Goal: Task Accomplishment & Management: Manage account settings

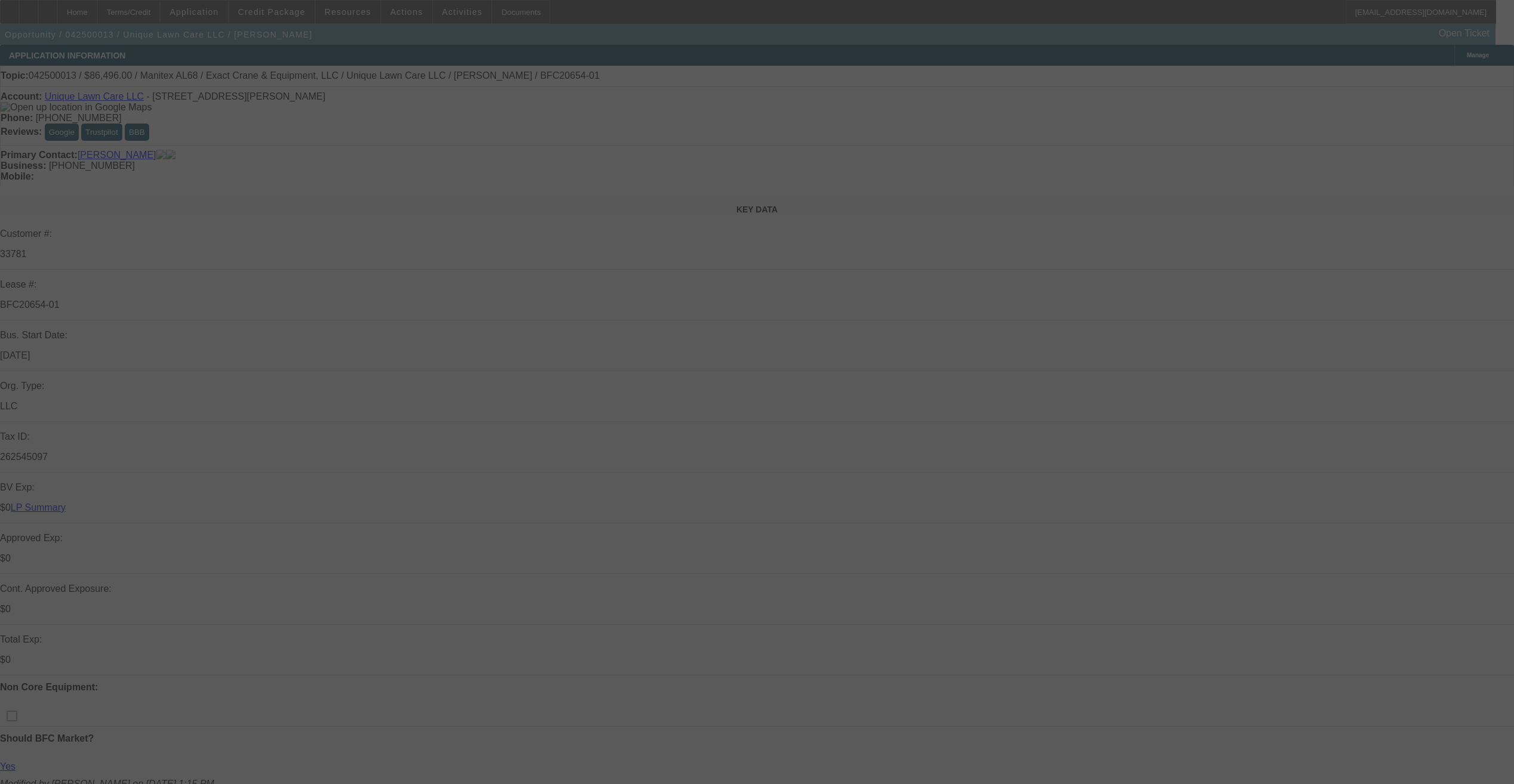
select select "0.15"
select select "0"
select select "0.15"
select select "0"
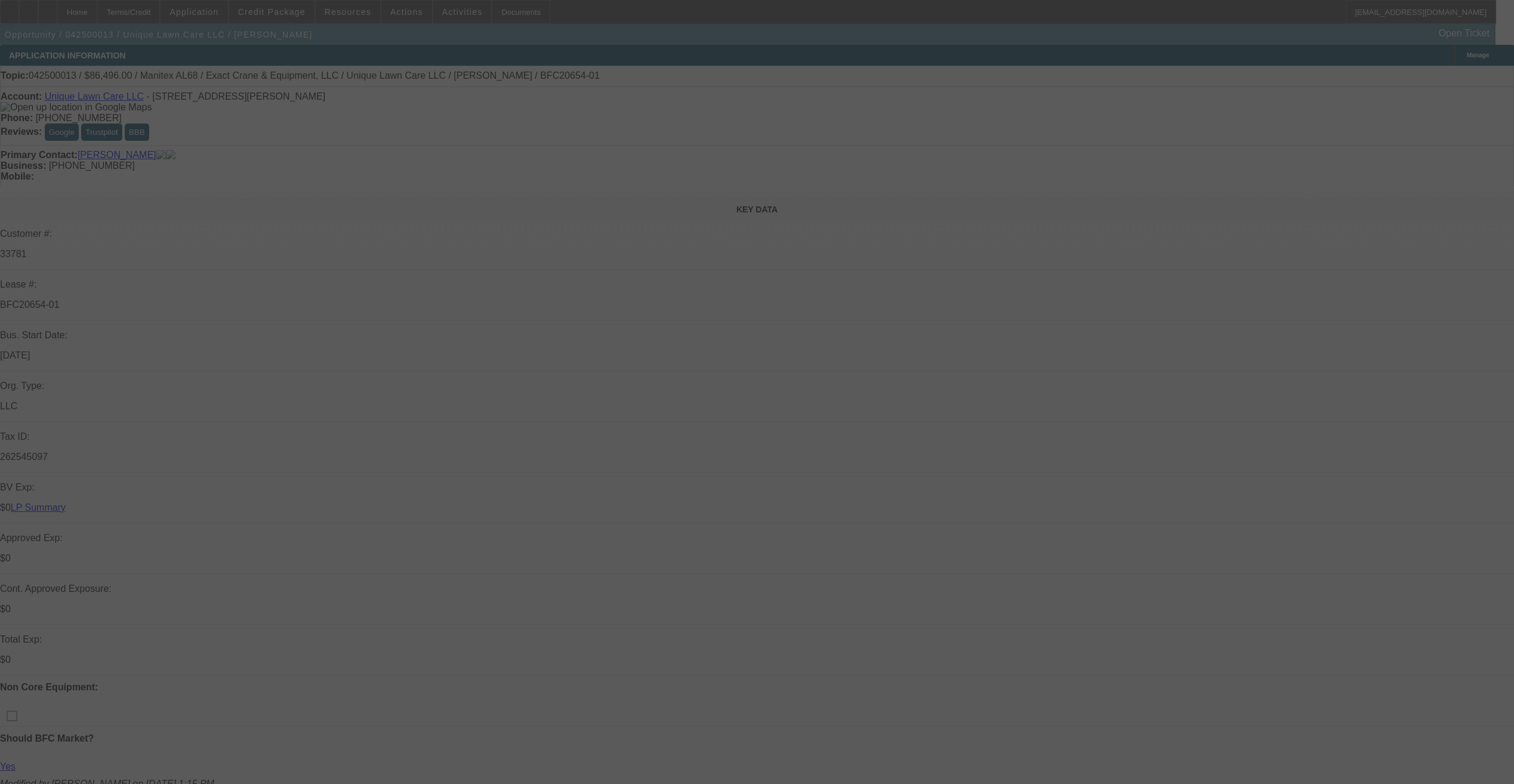
select select "0"
select select "0.15"
select select "0"
select select "0.15"
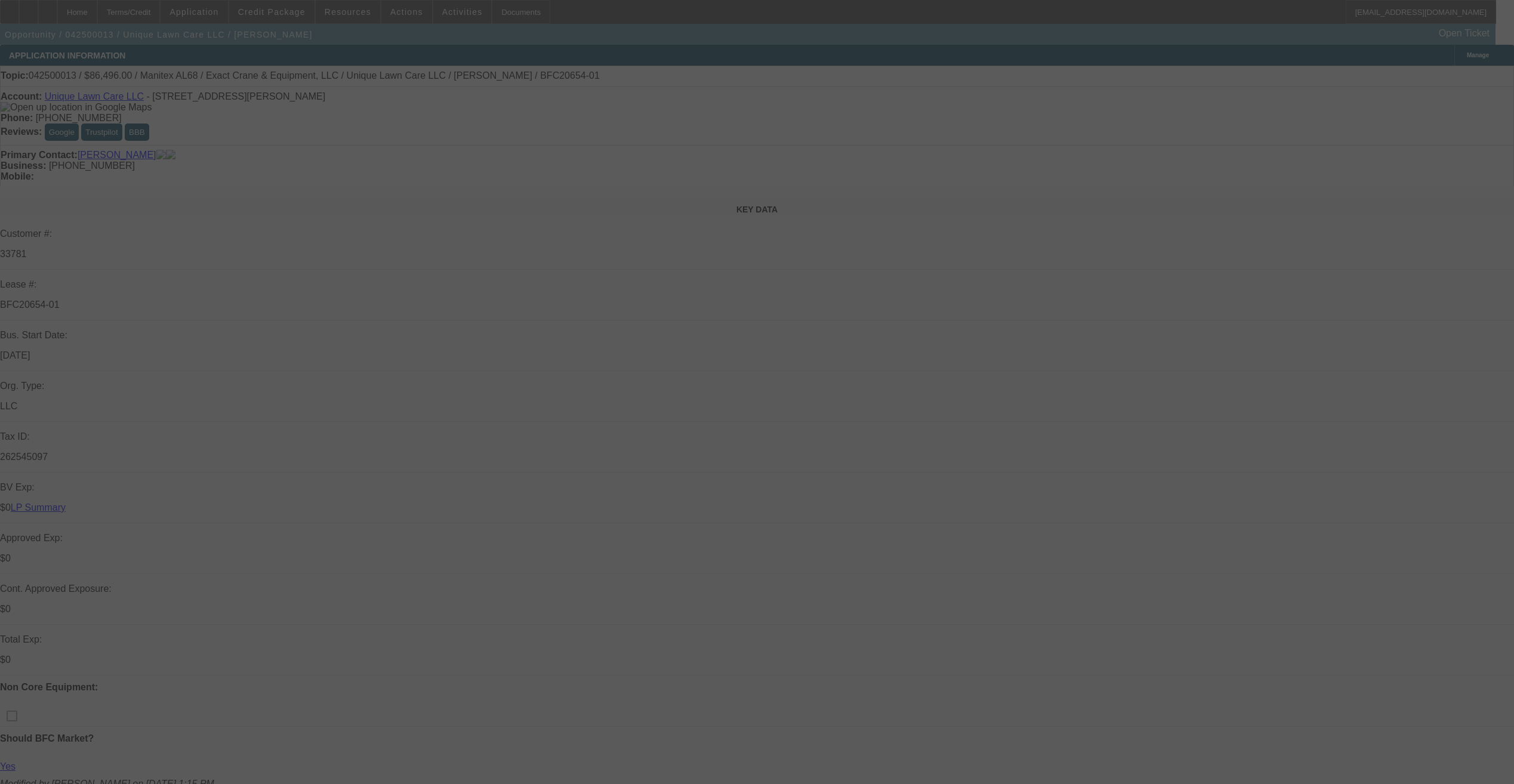
select select "0"
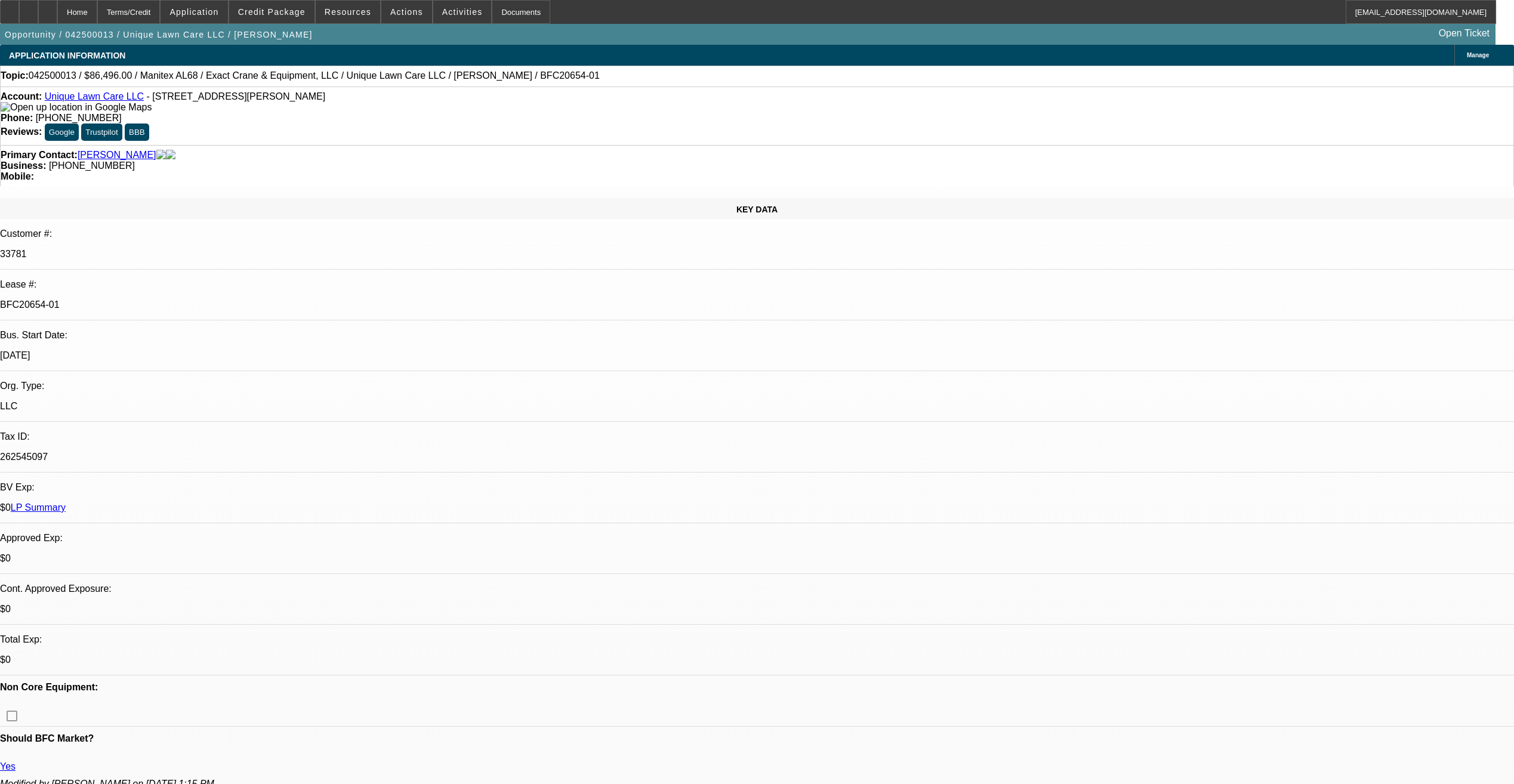
select select "1"
select select "6"
select select "1"
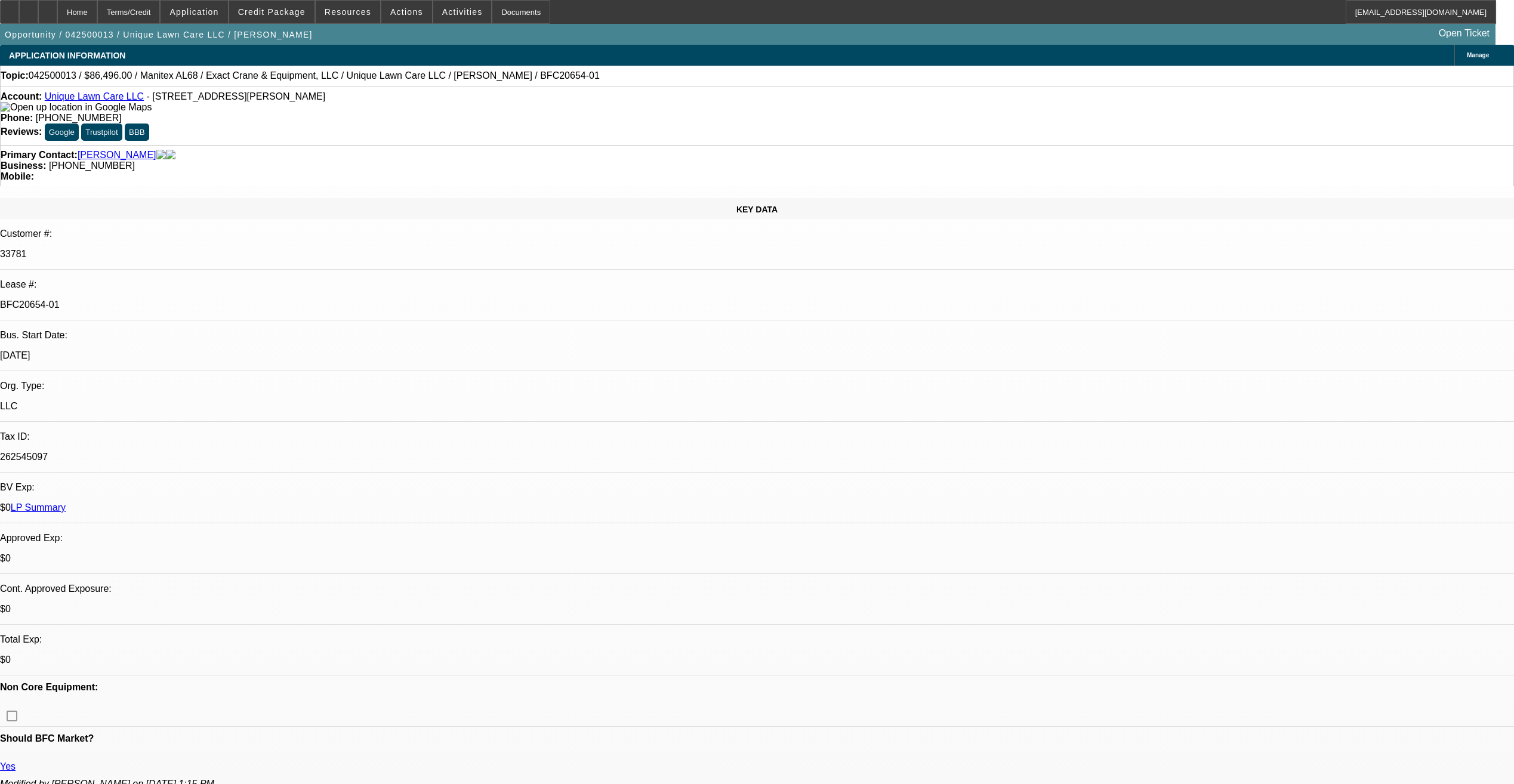
select select "6"
select select "1"
select select "6"
select select "1"
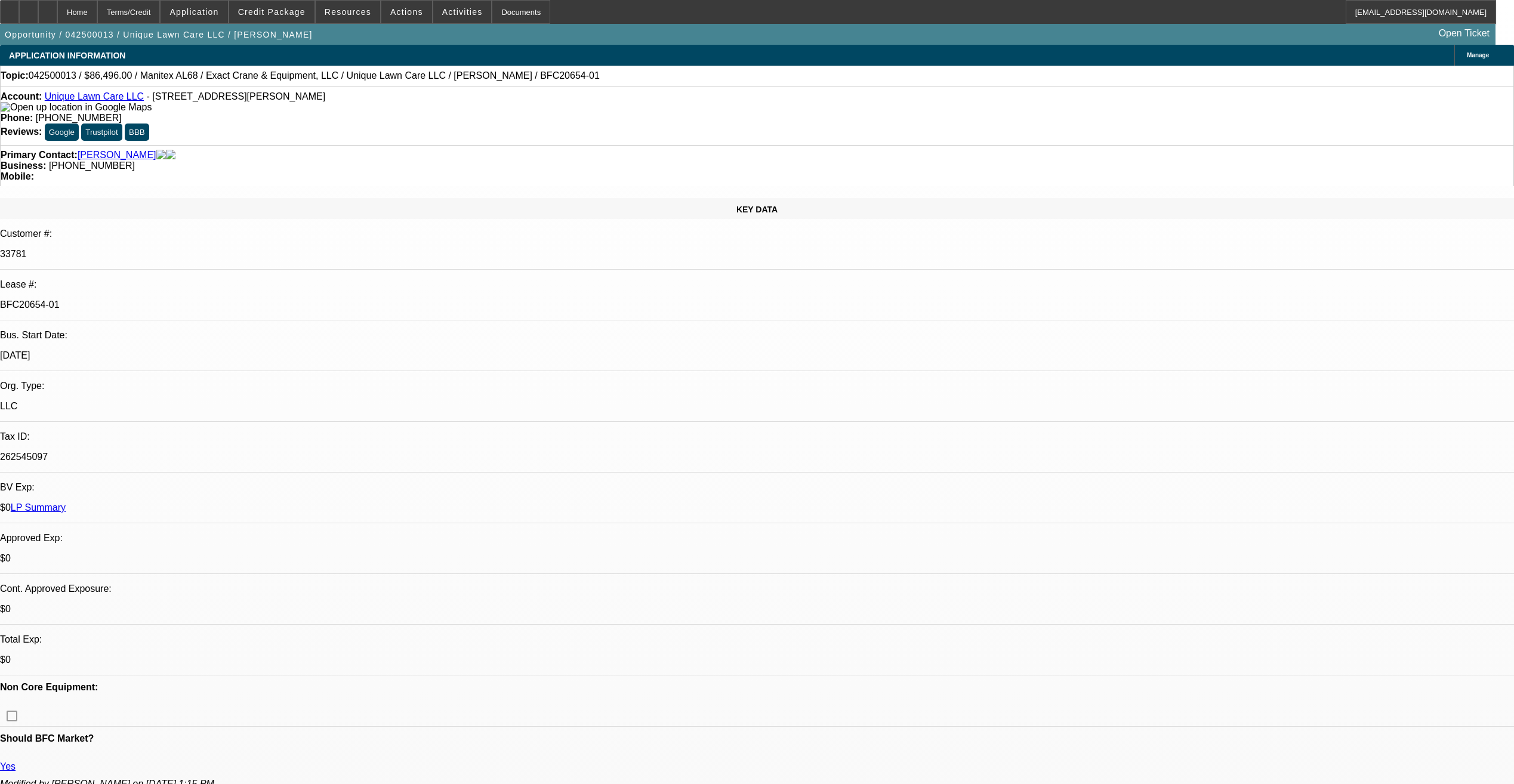
select select "1"
select select "6"
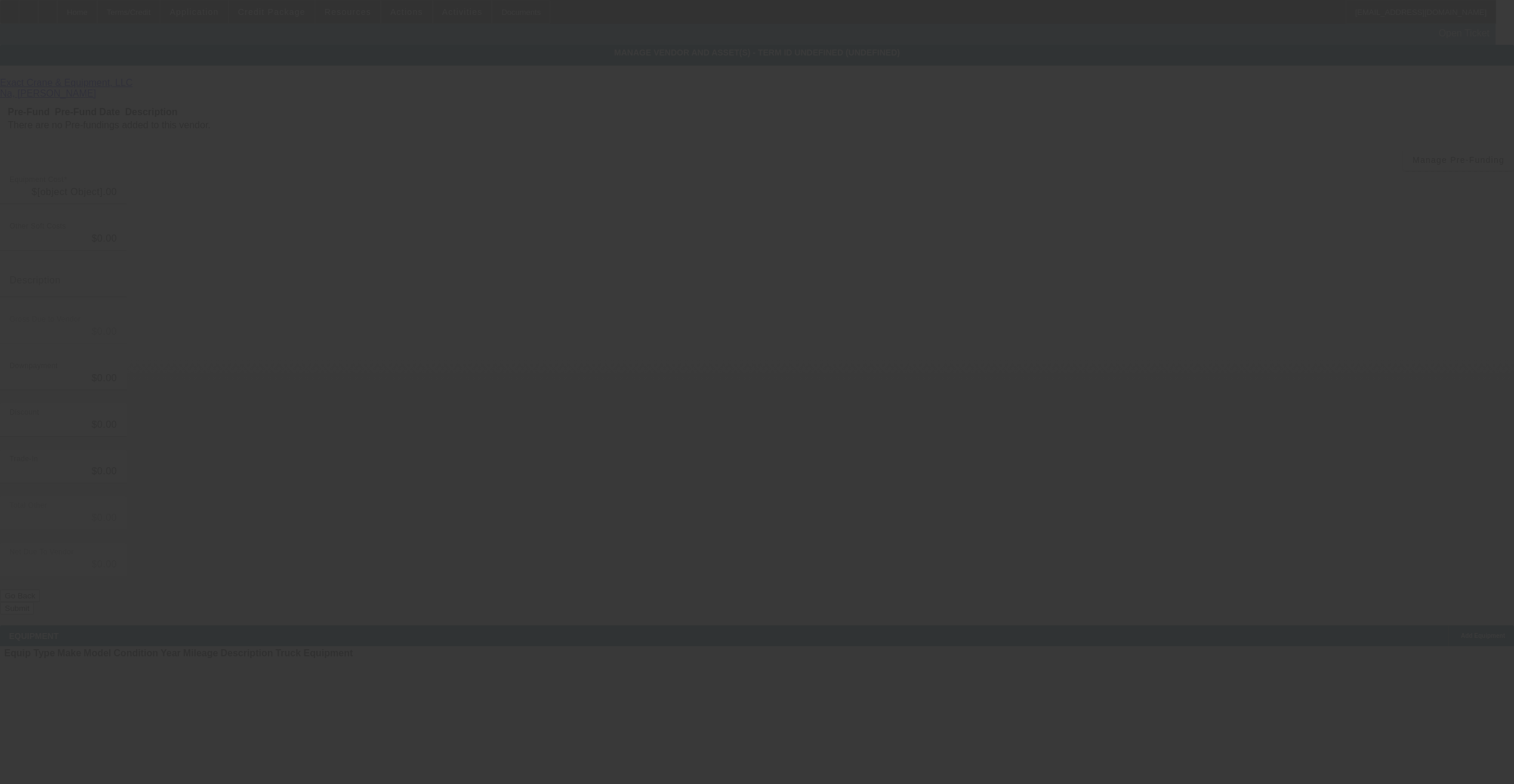
type input "$101,760.00"
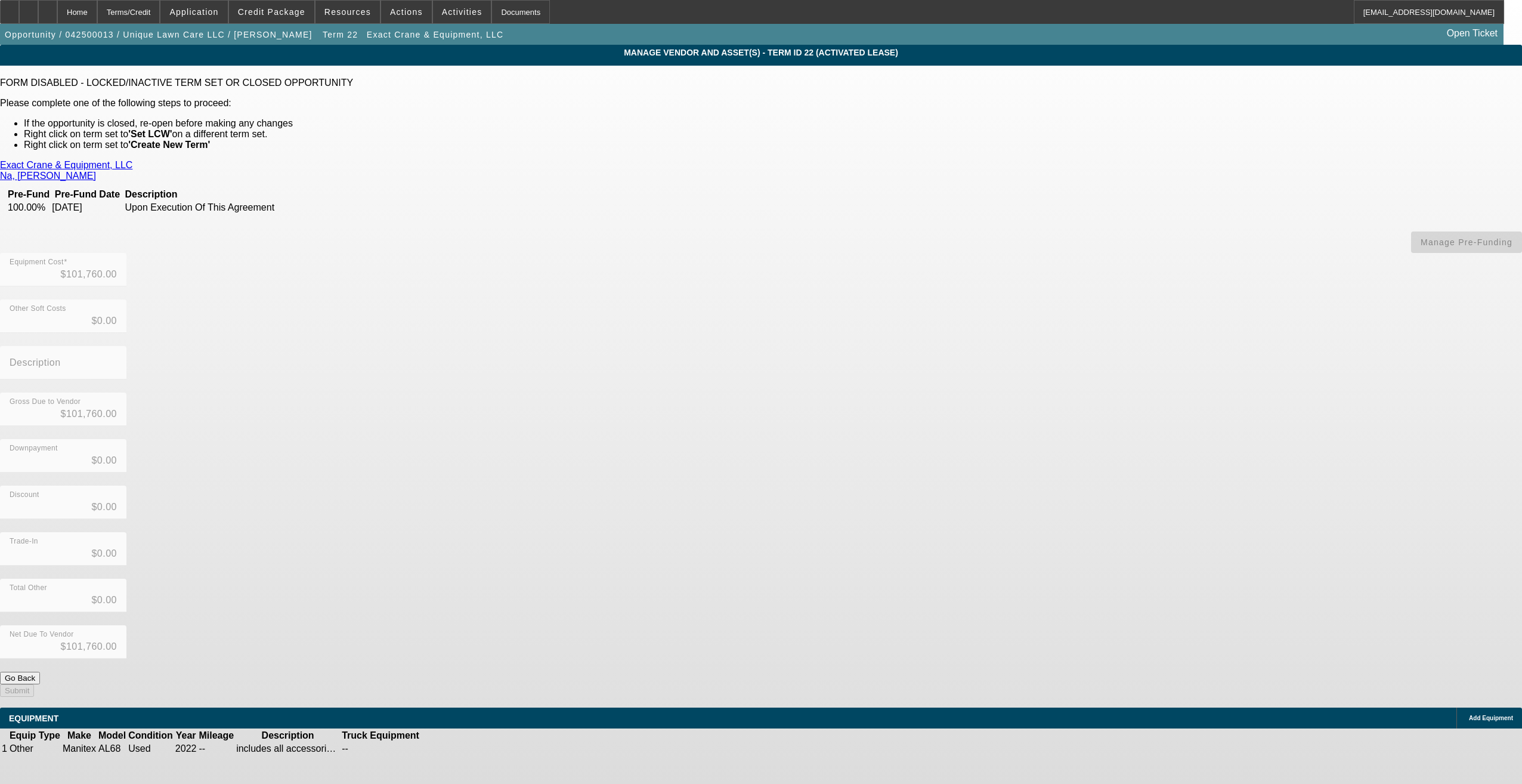
click at [132, 167] on link "Exact Crane & Equipment, LLC" at bounding box center [66, 165] width 132 height 11
click at [97, 7] on div "Home" at bounding box center [77, 12] width 40 height 24
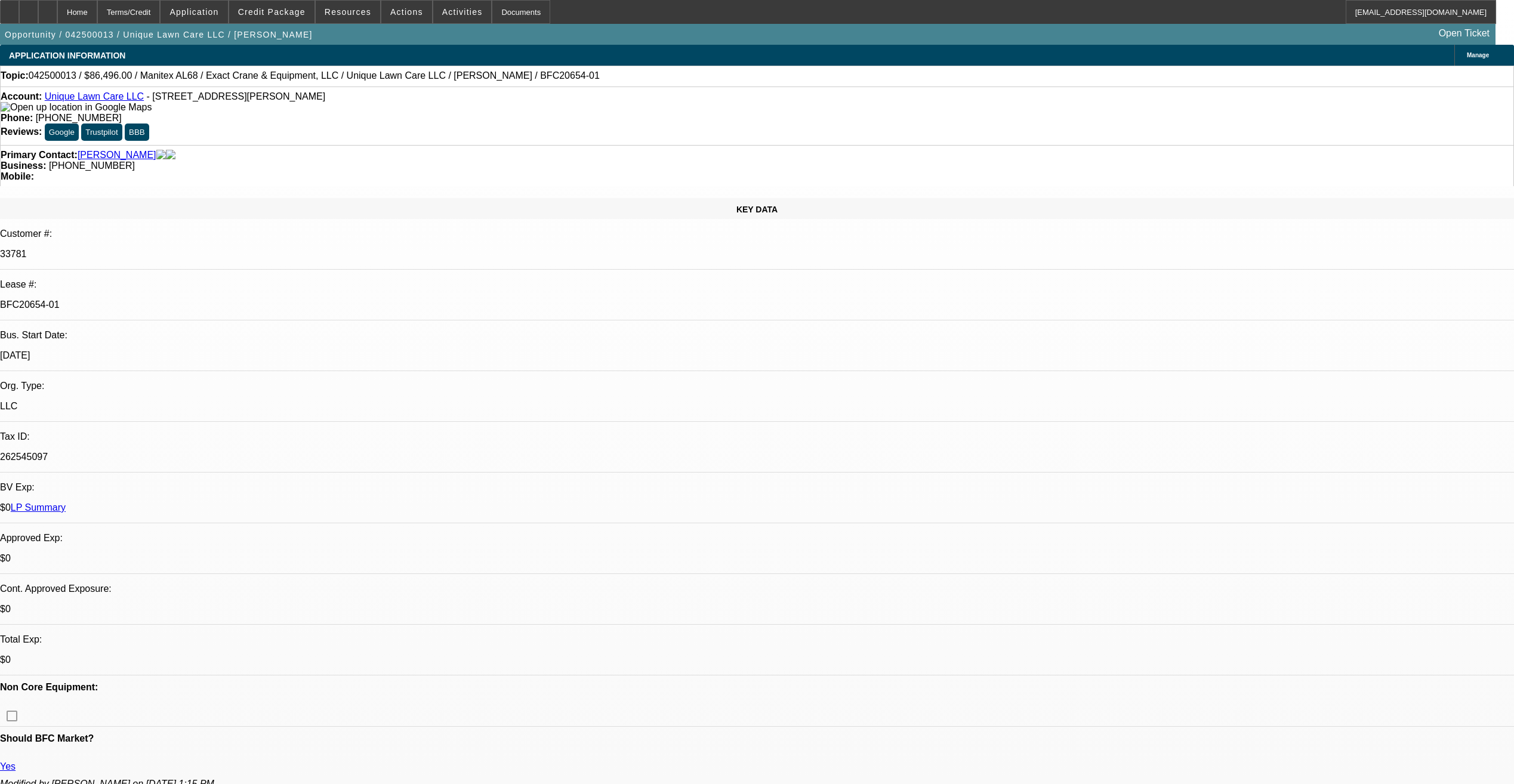
select select "0.15"
select select "0"
select select "6"
select select "0.15"
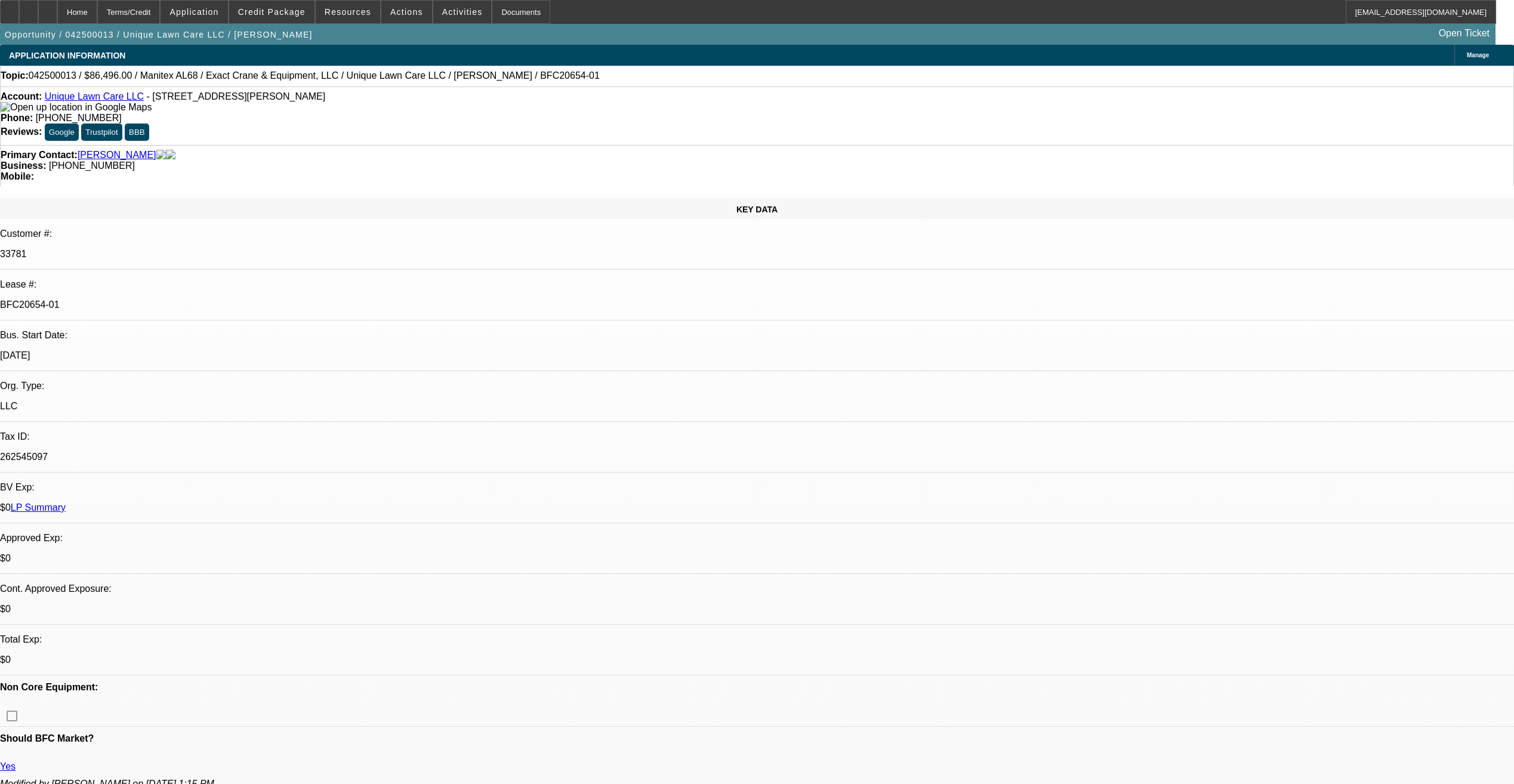
select select "0"
select select "6"
select select "0.15"
select select "0"
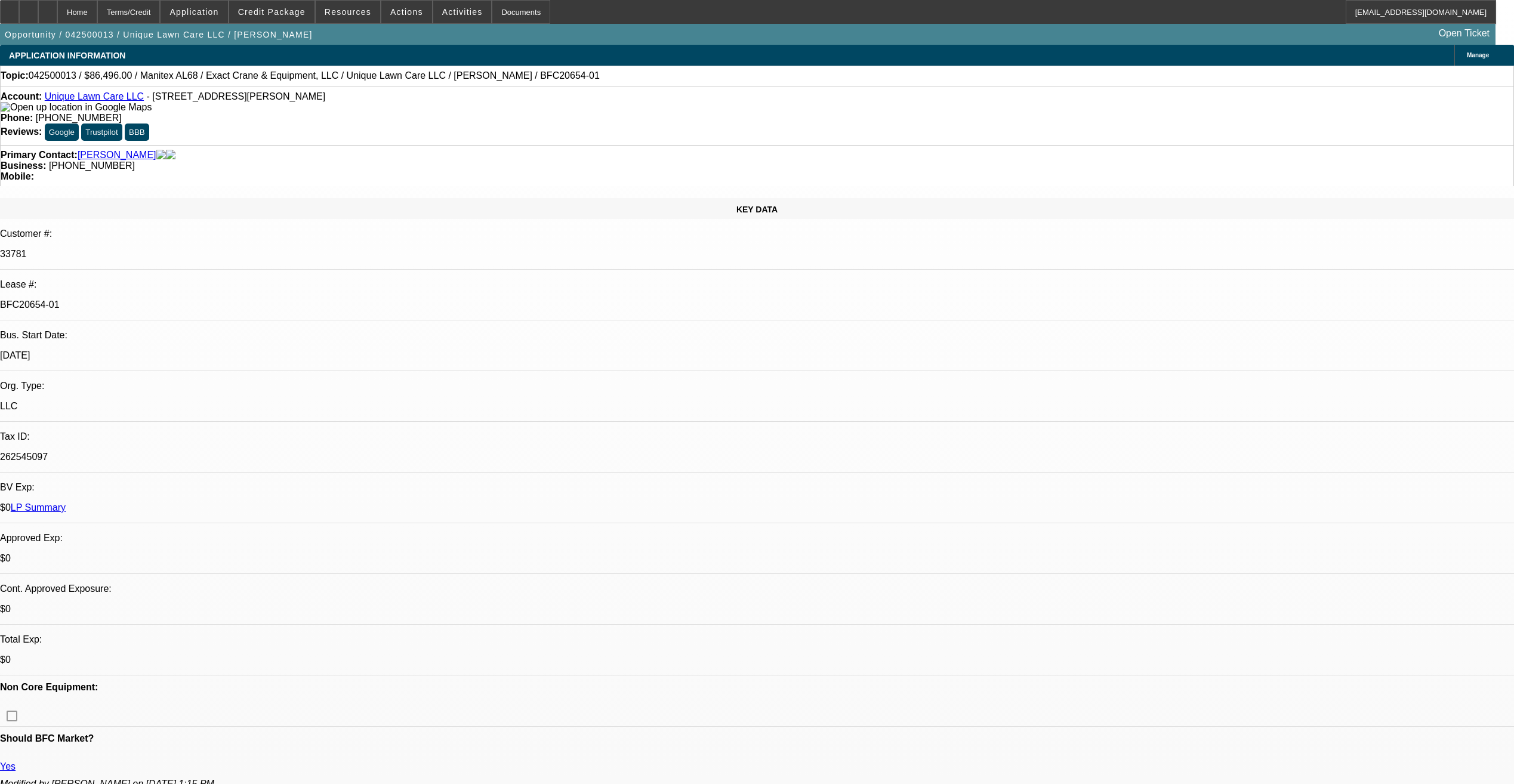
select select "0"
select select "6"
select select "0.15"
select select "0"
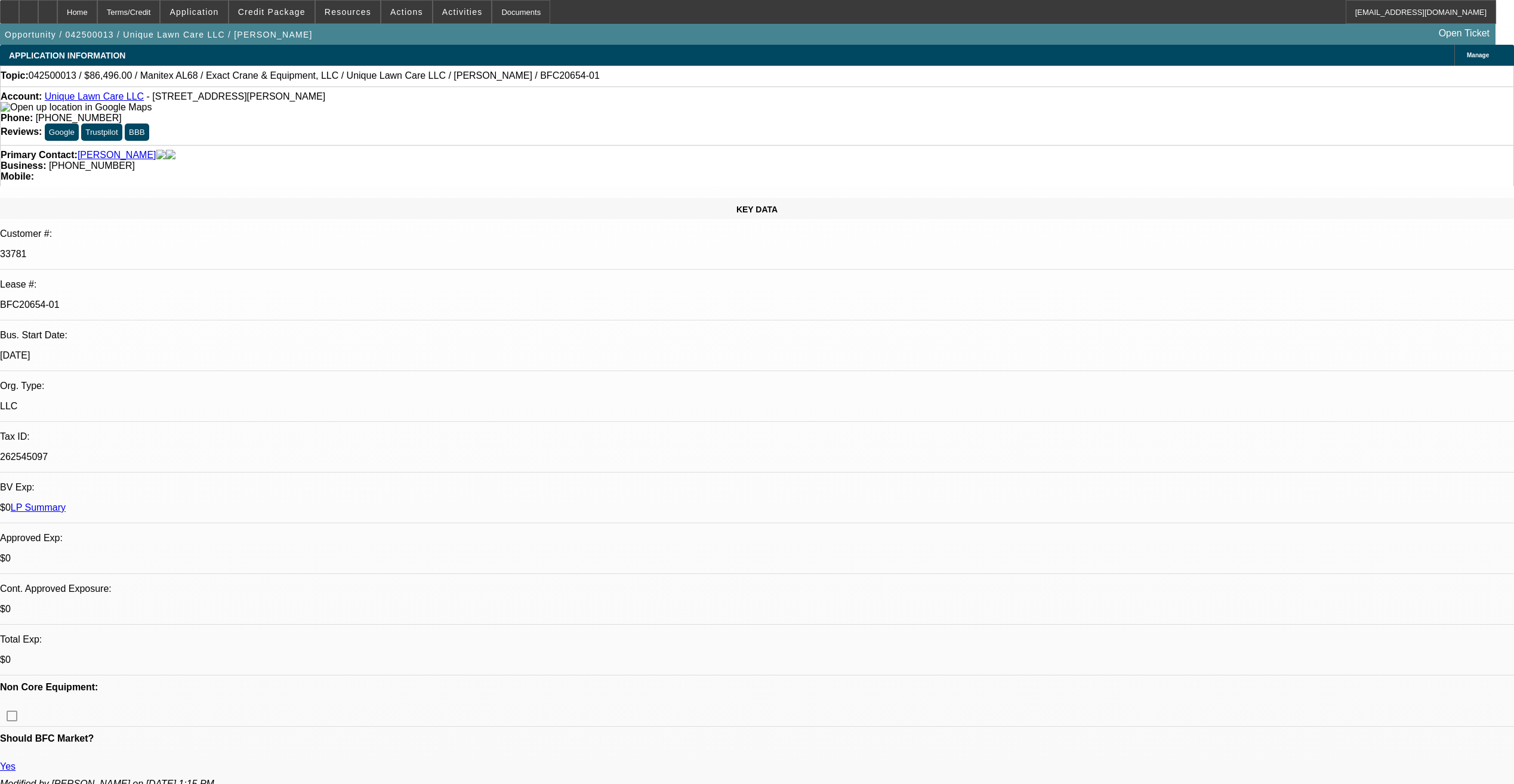
select select "6"
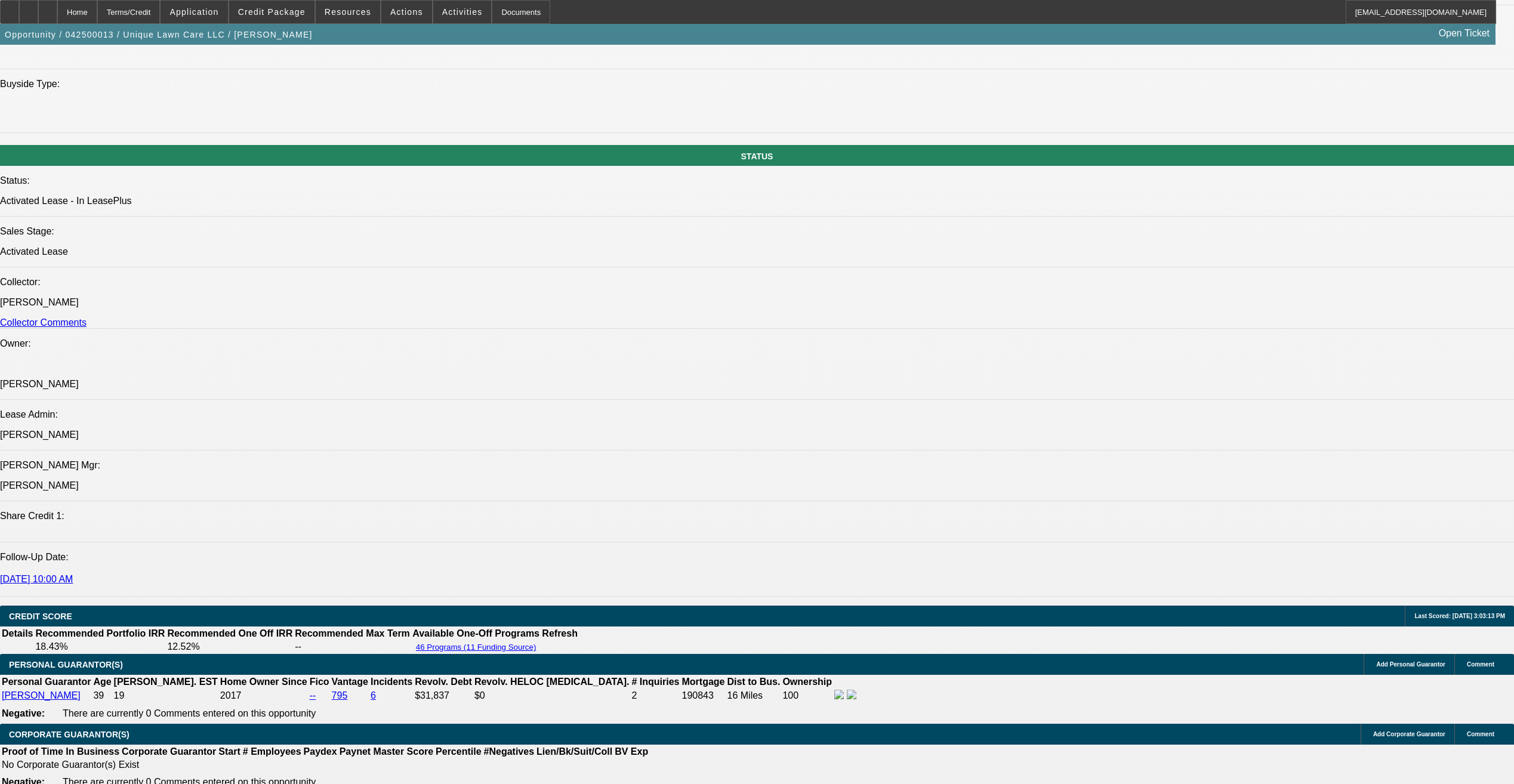
scroll to position [1313, 0]
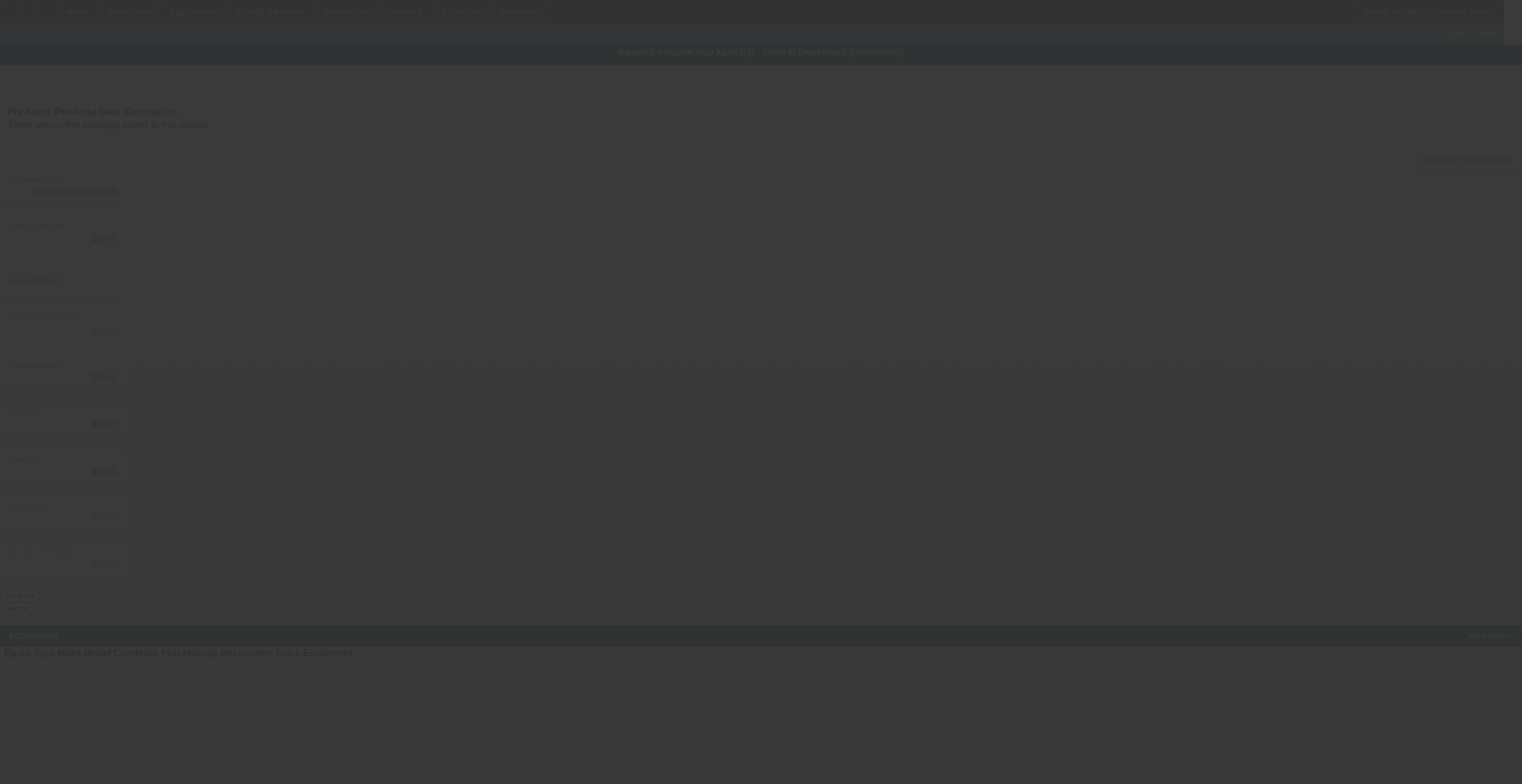
type input "$101,760.00"
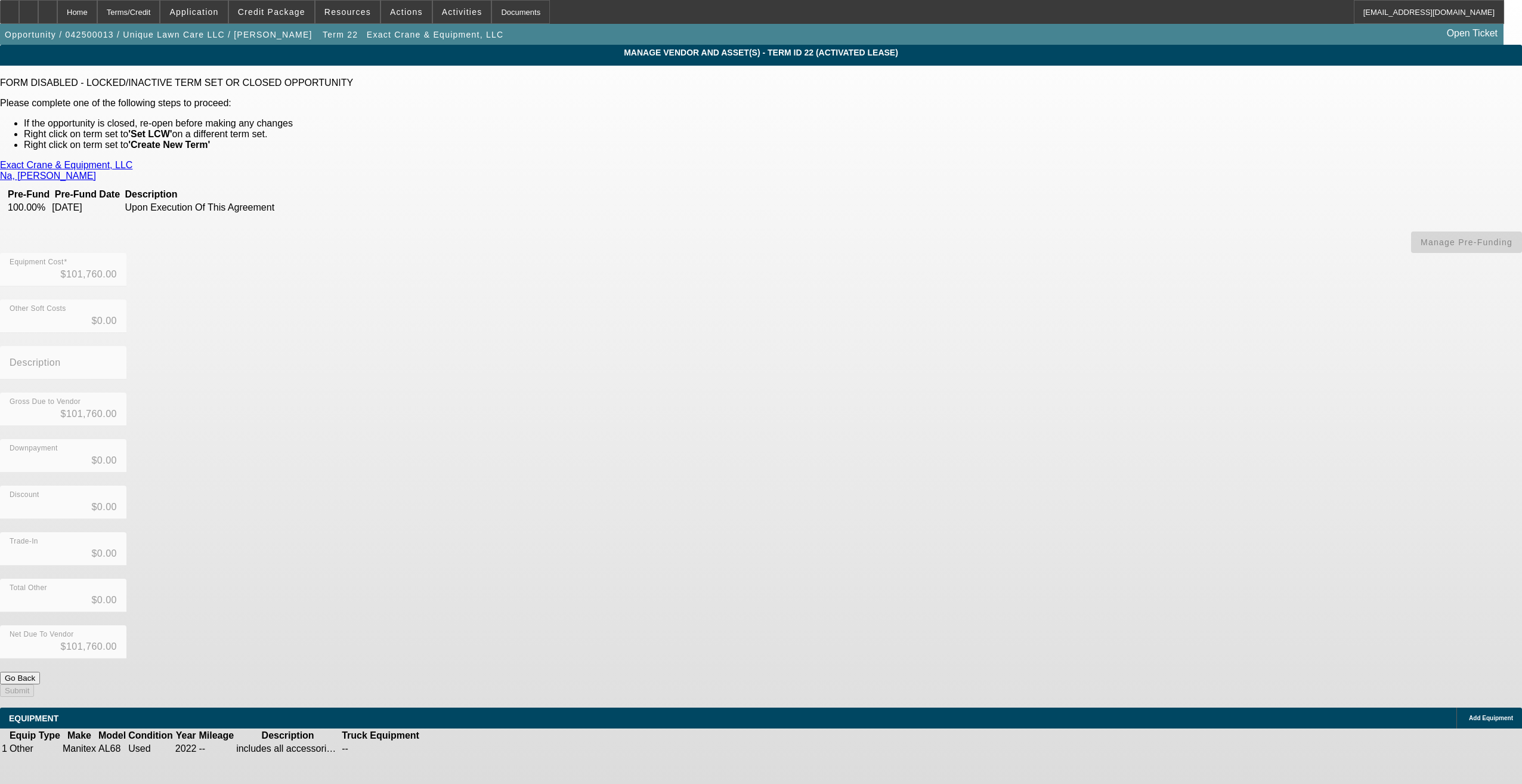
click at [132, 163] on link "Exact Crane & Equipment, LLC" at bounding box center [66, 165] width 132 height 11
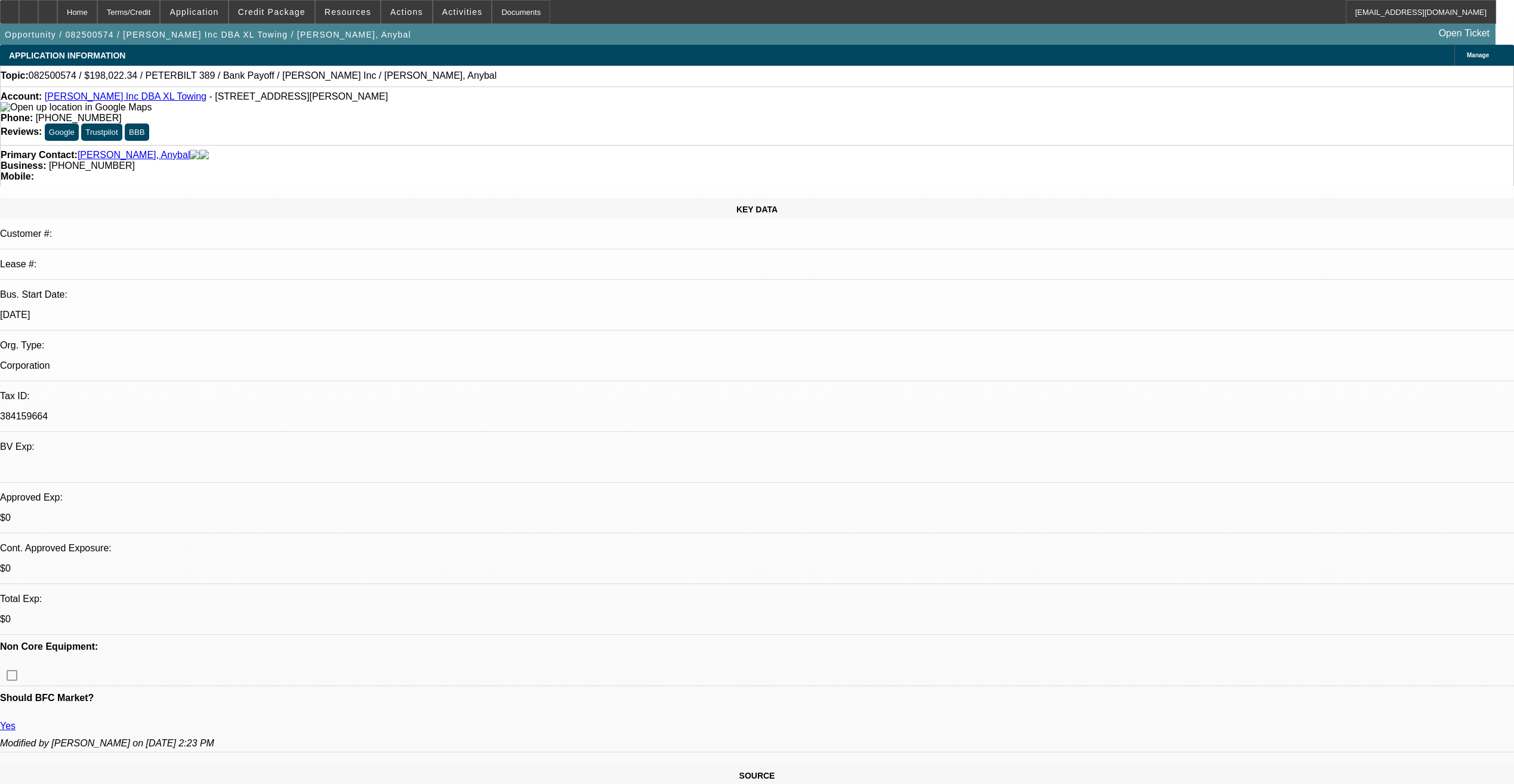
select select "0"
select select "2"
select select "0.1"
select select "1"
select select "2"
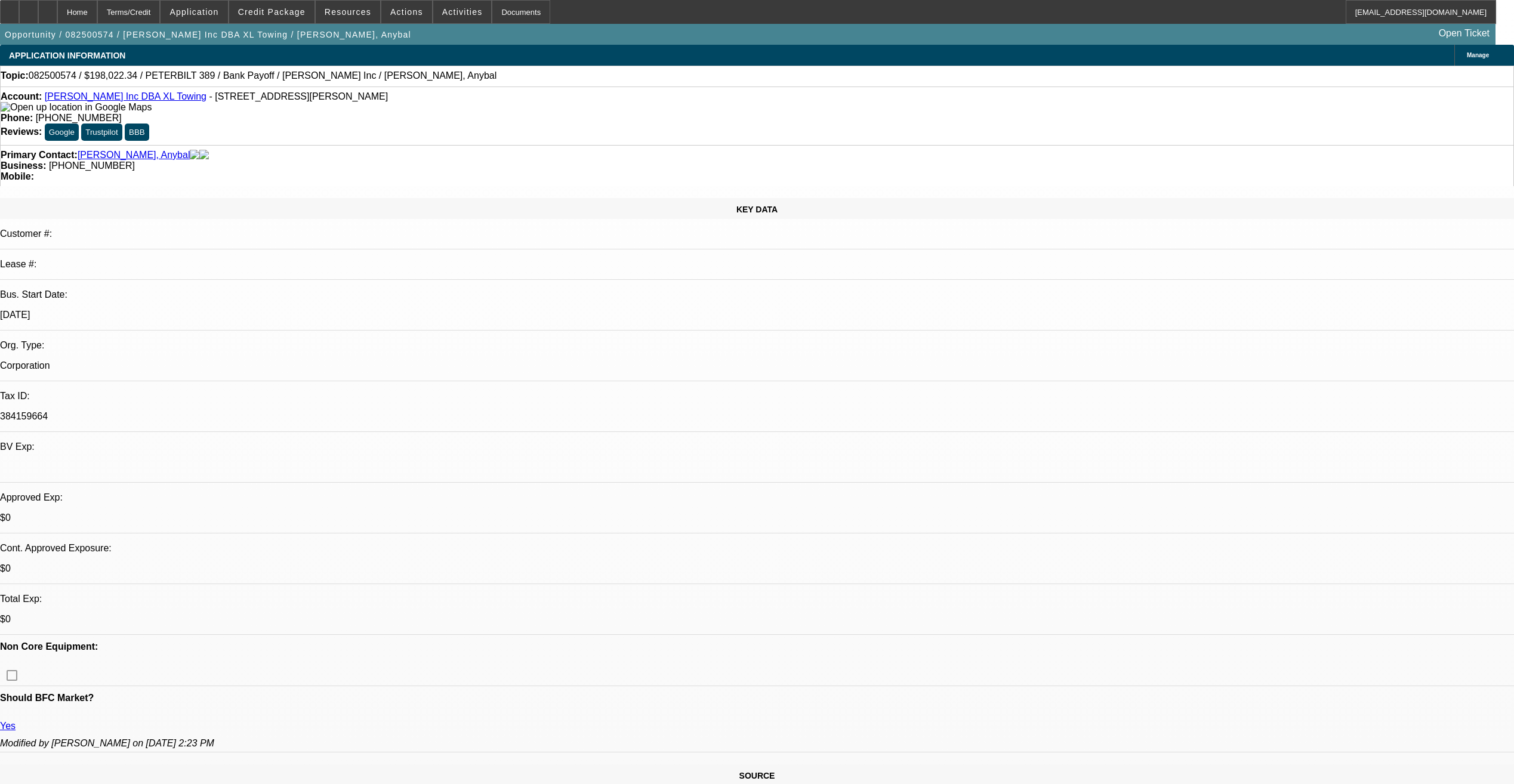
select select "4"
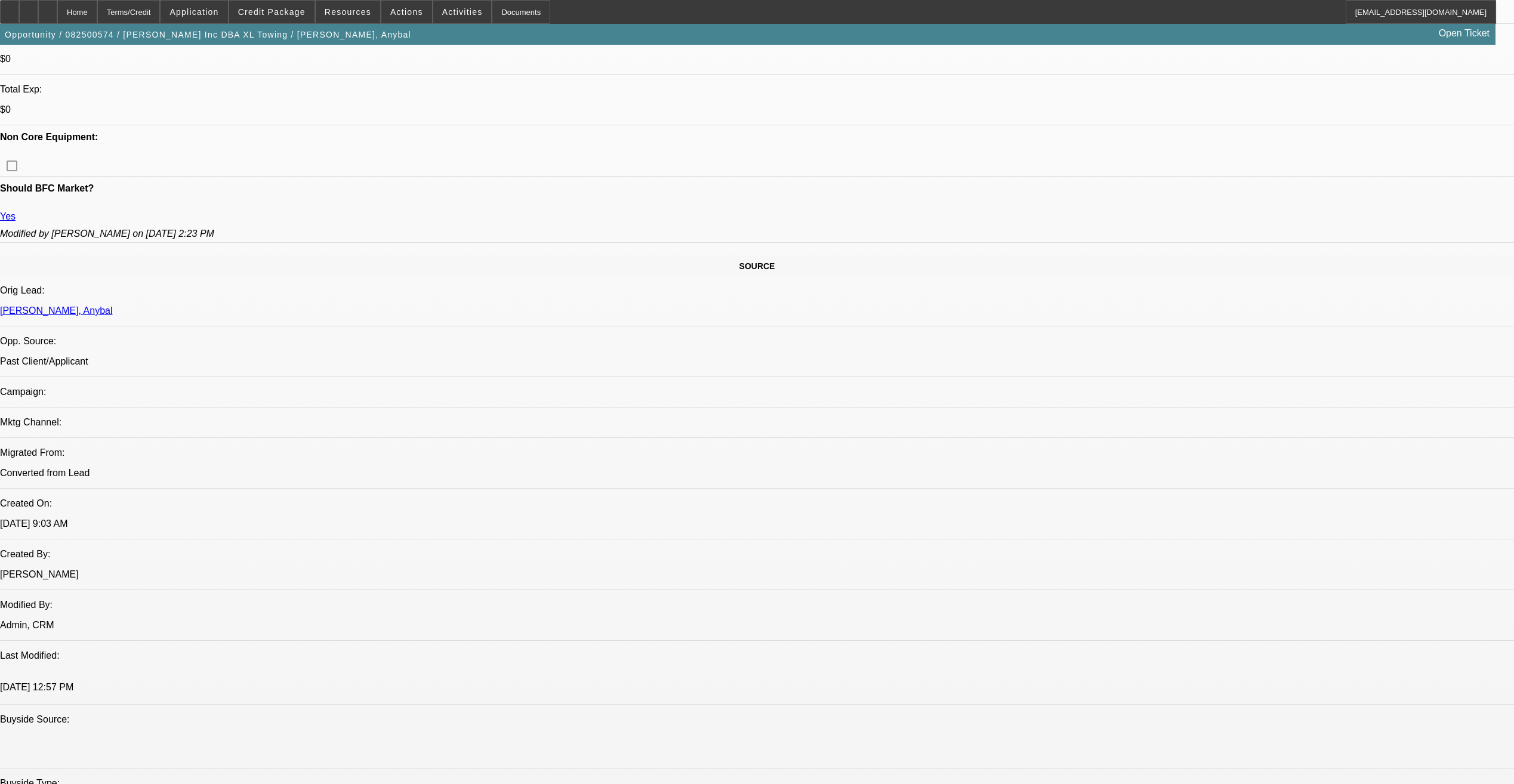
scroll to position [477, 0]
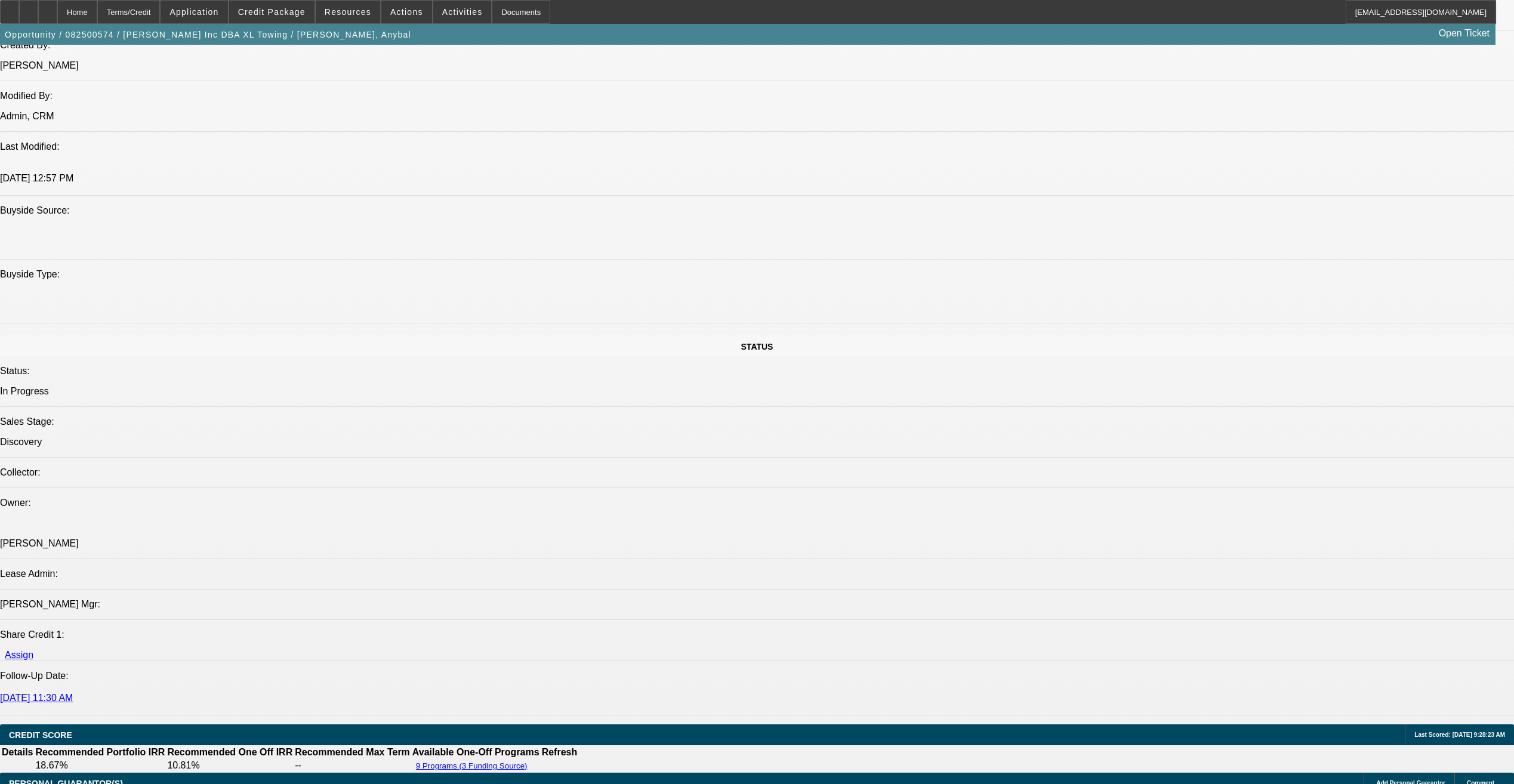
scroll to position [1013, 0]
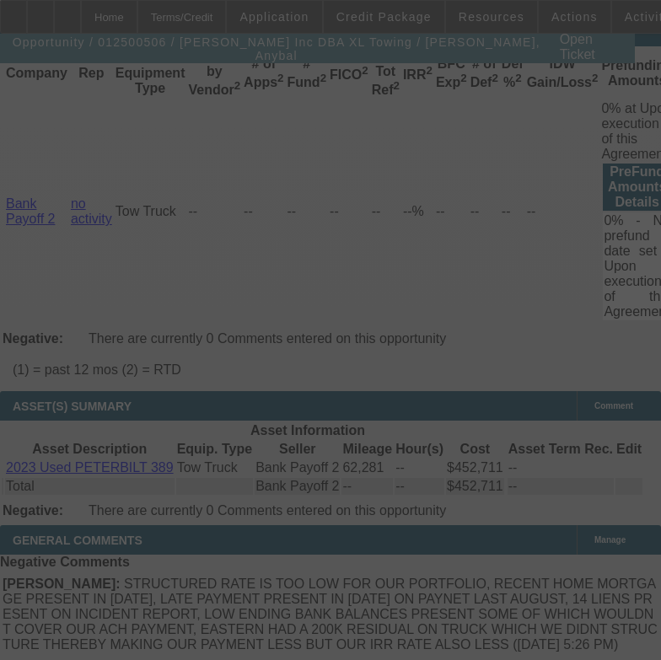
scroll to position [3523, 0]
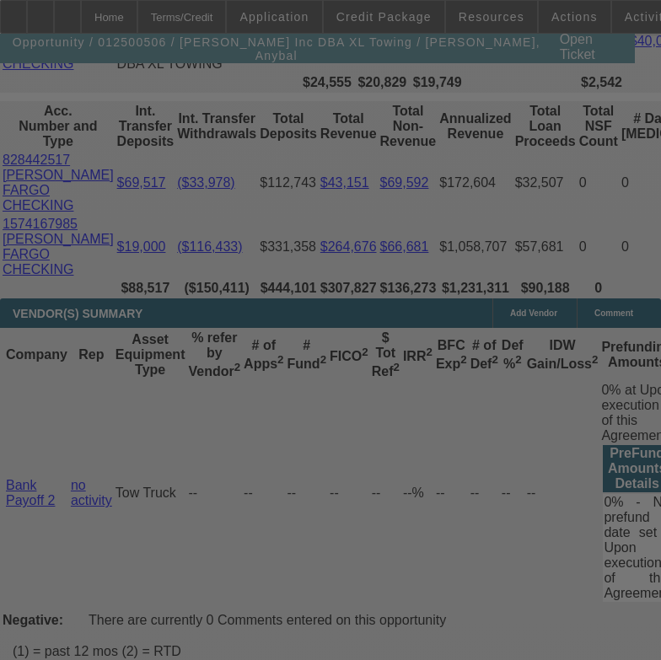
select select "0"
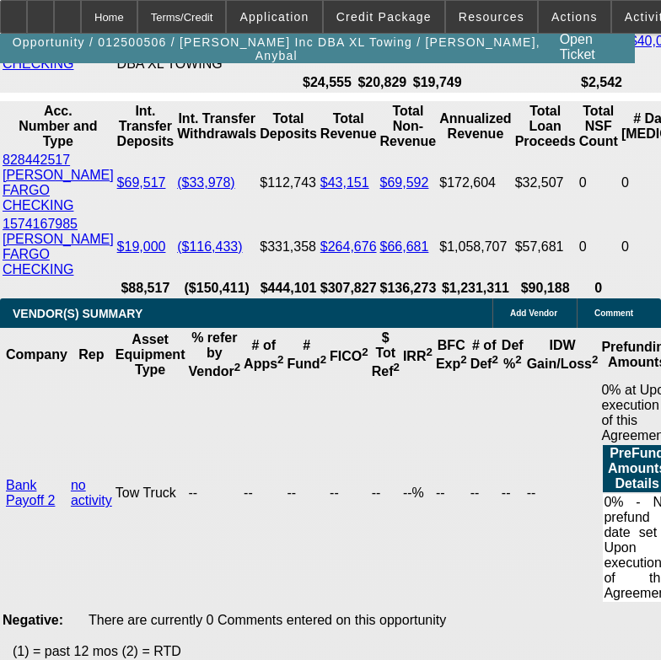
select select "0"
select select "2"
select select "0.2"
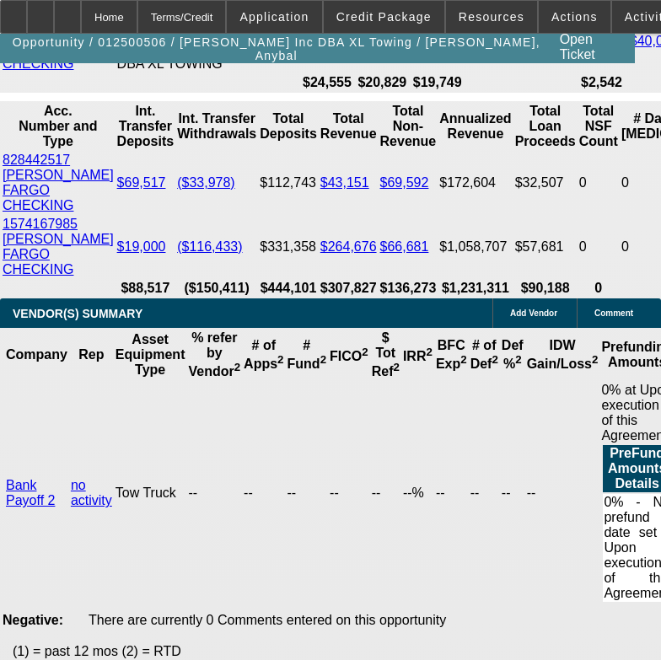
select select "0"
select select "2"
select select "0.2"
select select "1"
select select "2"
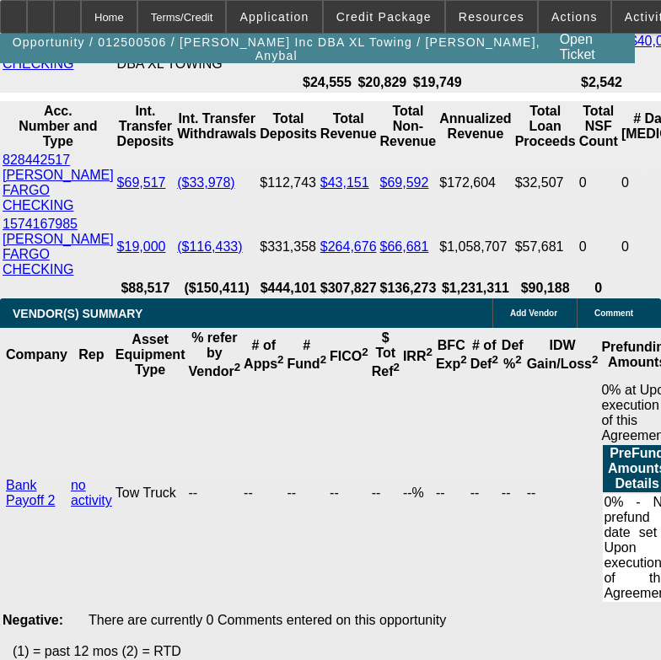
select select "18"
select select "1"
select select "2"
select select "18"
select select "1"
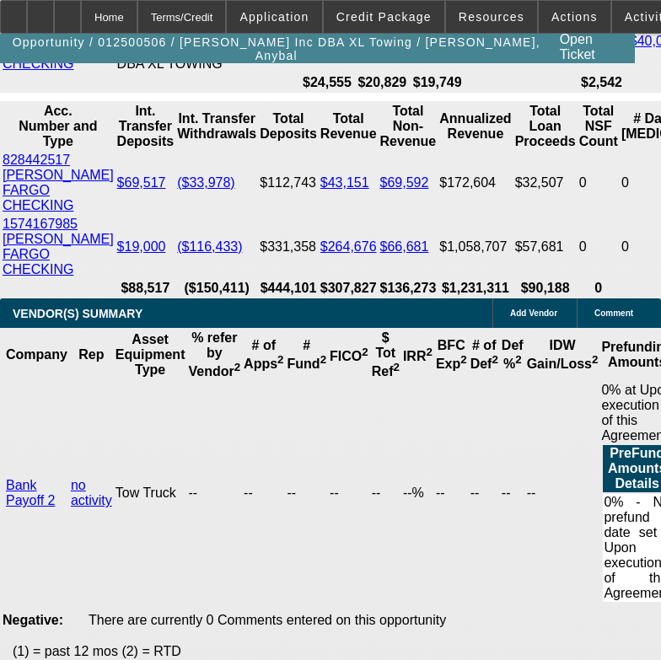
select select "2"
select select "4"
select select "1"
select select "2"
select select "4"
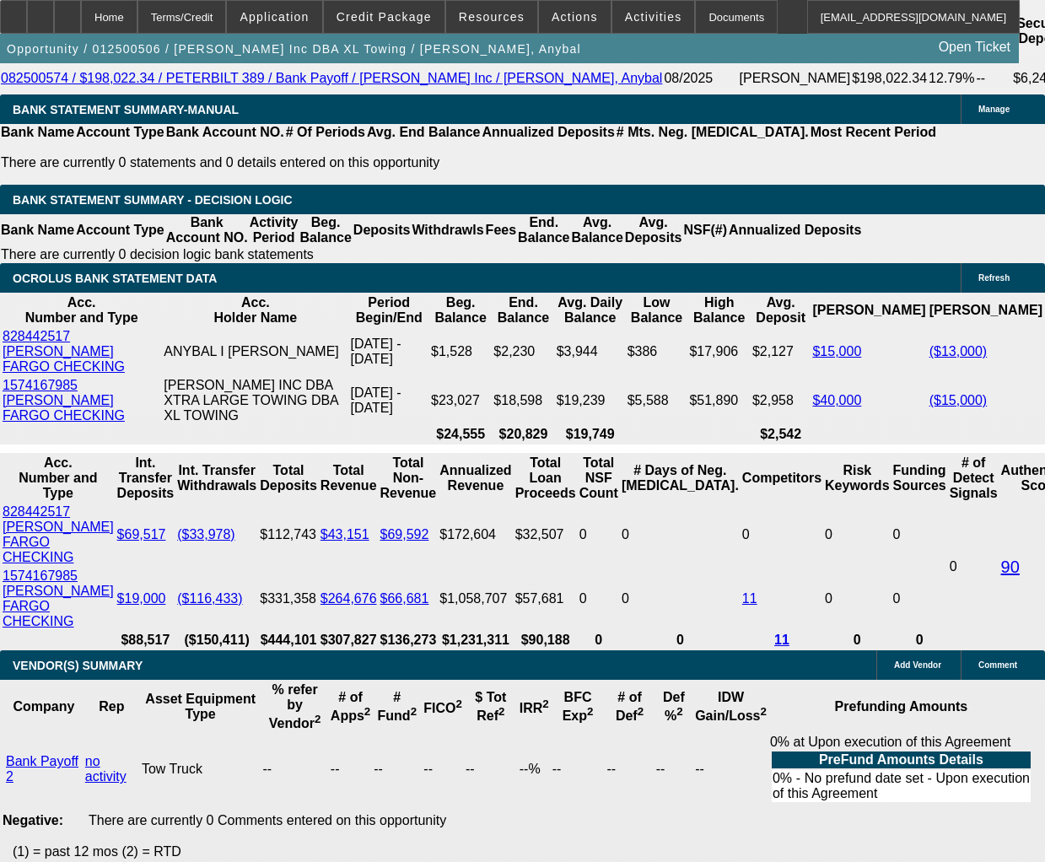
scroll to position [3080, 0]
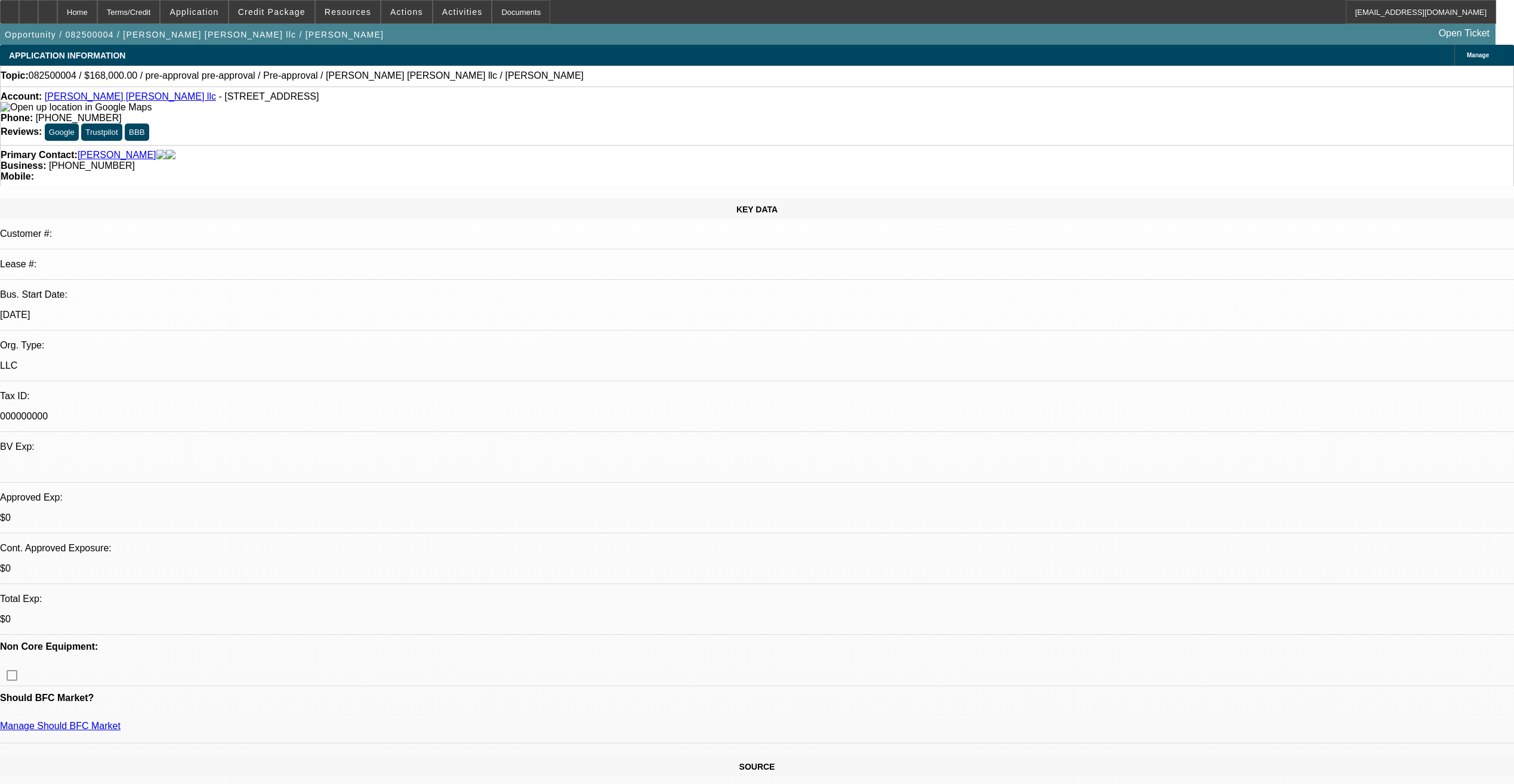
select select "0"
select select "2"
select select "0"
select select "1"
select select "2"
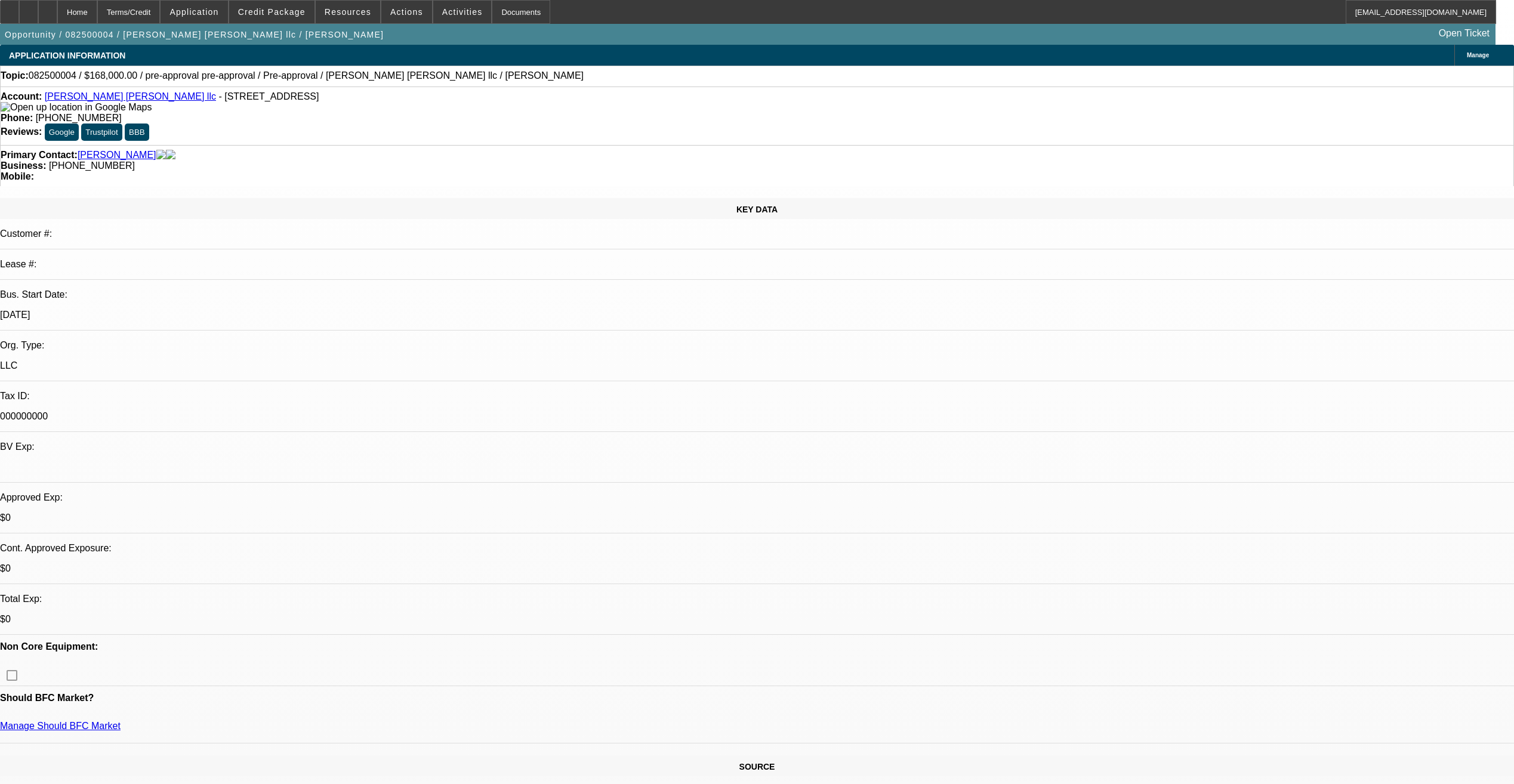
select select "6"
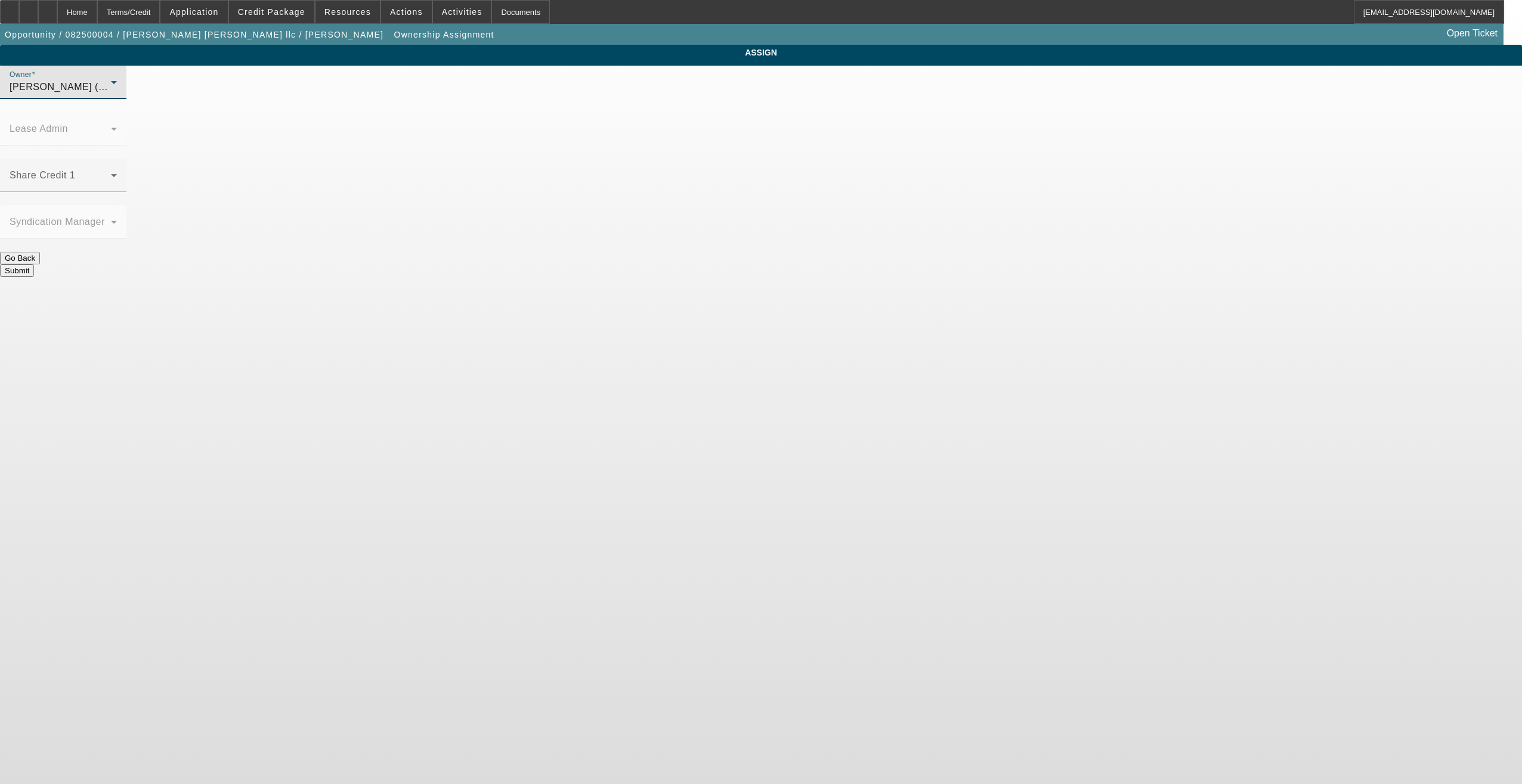
click at [111, 94] on div "Culligan, Michael (Lvl 4)" at bounding box center [59, 87] width 101 height 14
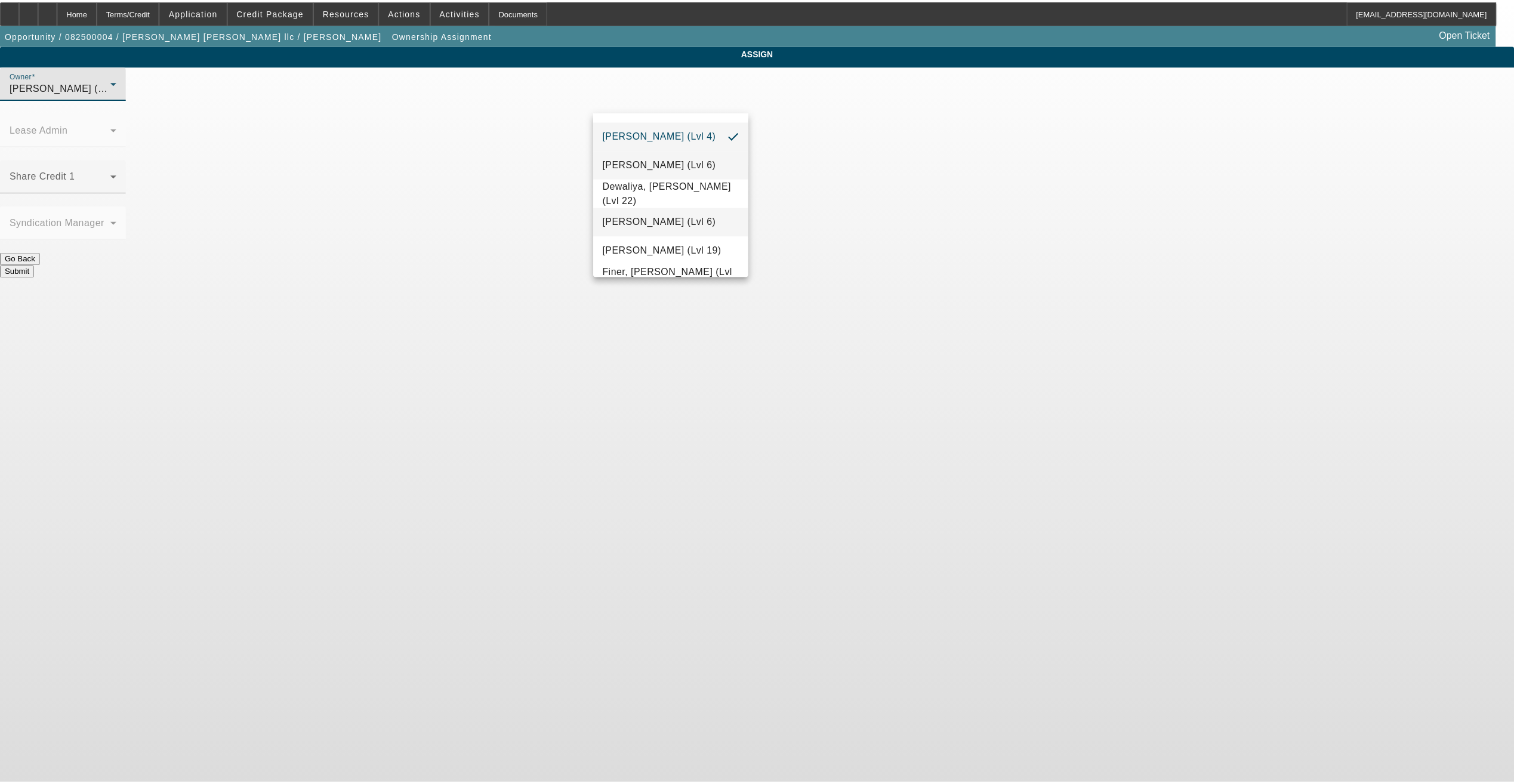
scroll to position [275, 0]
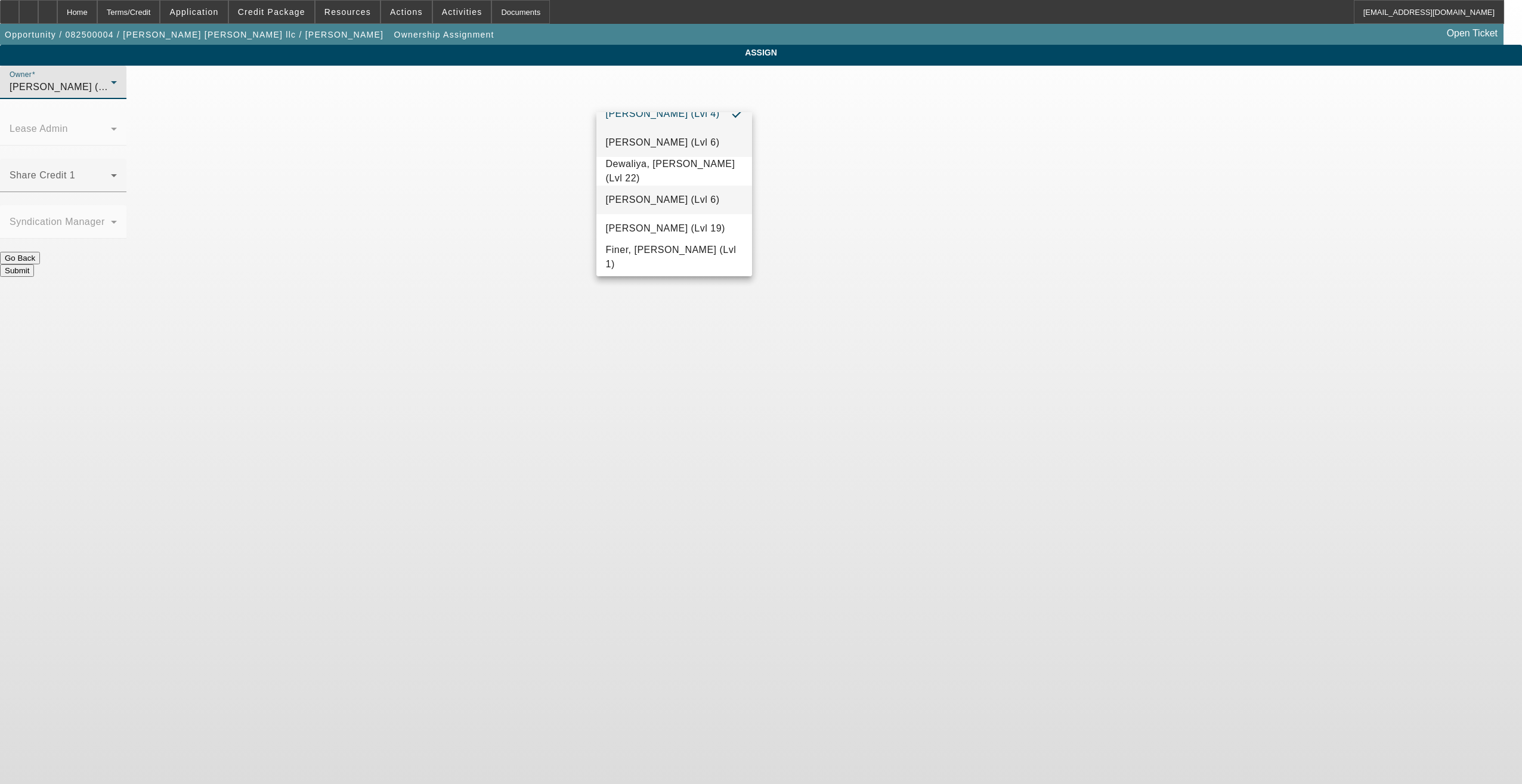
click at [662, 199] on span "Dubow, Bob (Lvl 6)" at bounding box center [663, 200] width 114 height 14
click at [34, 264] on button "Submit" at bounding box center [17, 270] width 34 height 13
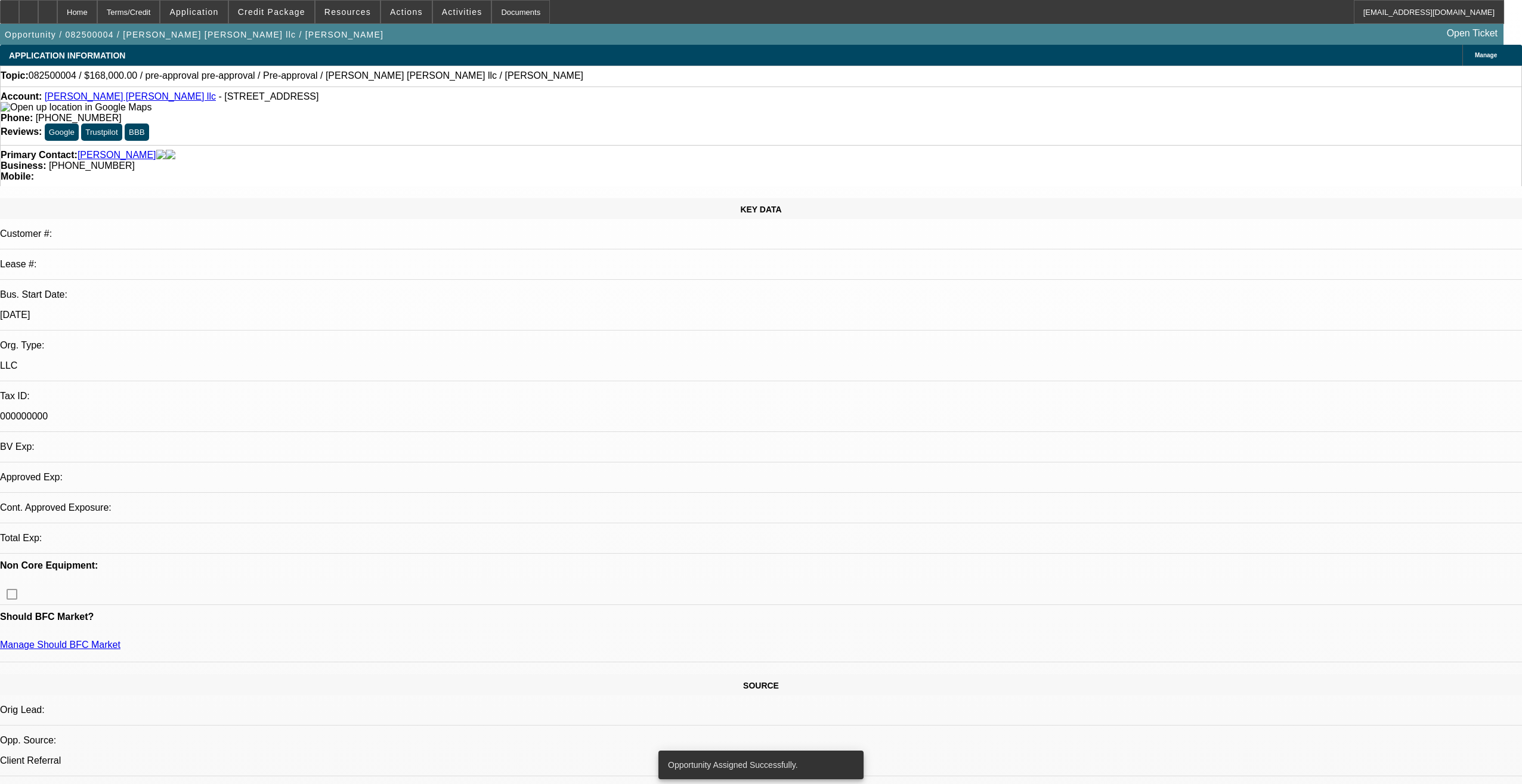
select select "0"
select select "2"
select select "0"
select select "6"
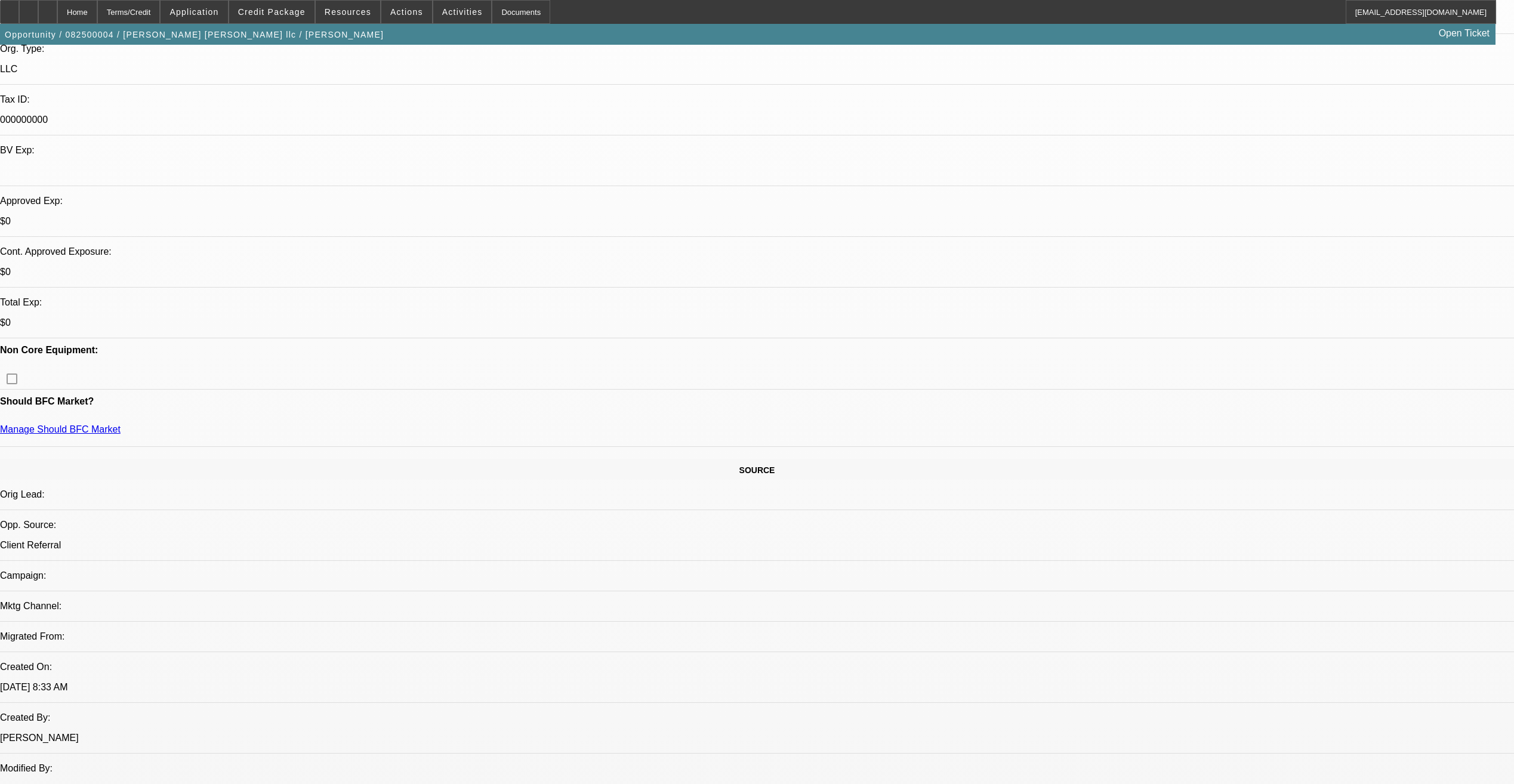
scroll to position [299, 0]
